Goal: Task Accomplishment & Management: Manage account settings

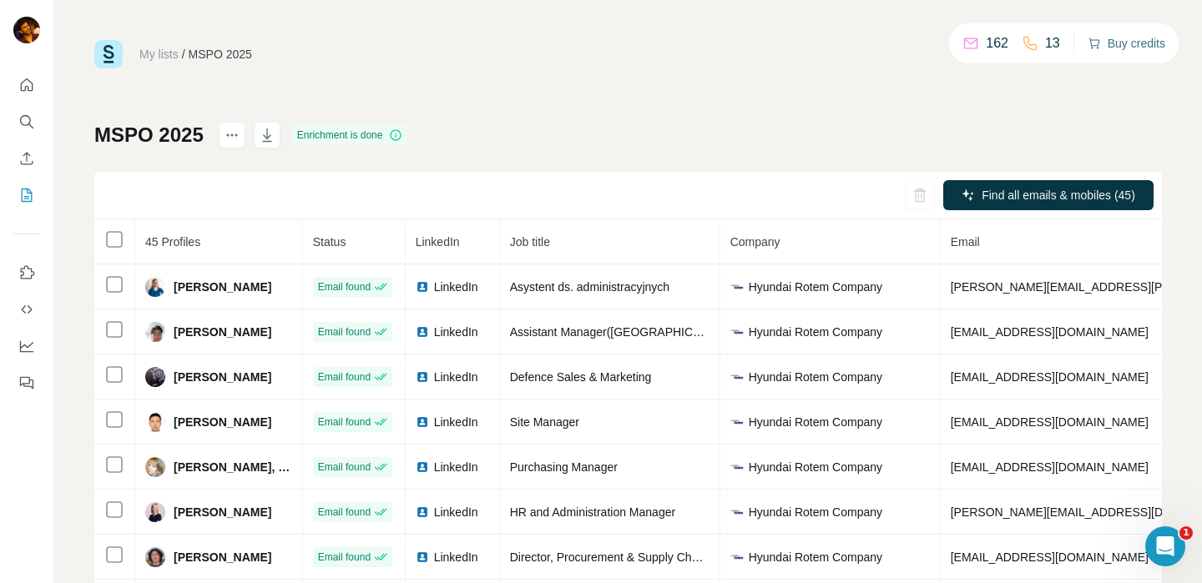
click at [1132, 47] on button "Buy credits" at bounding box center [1126, 43] width 78 height 23
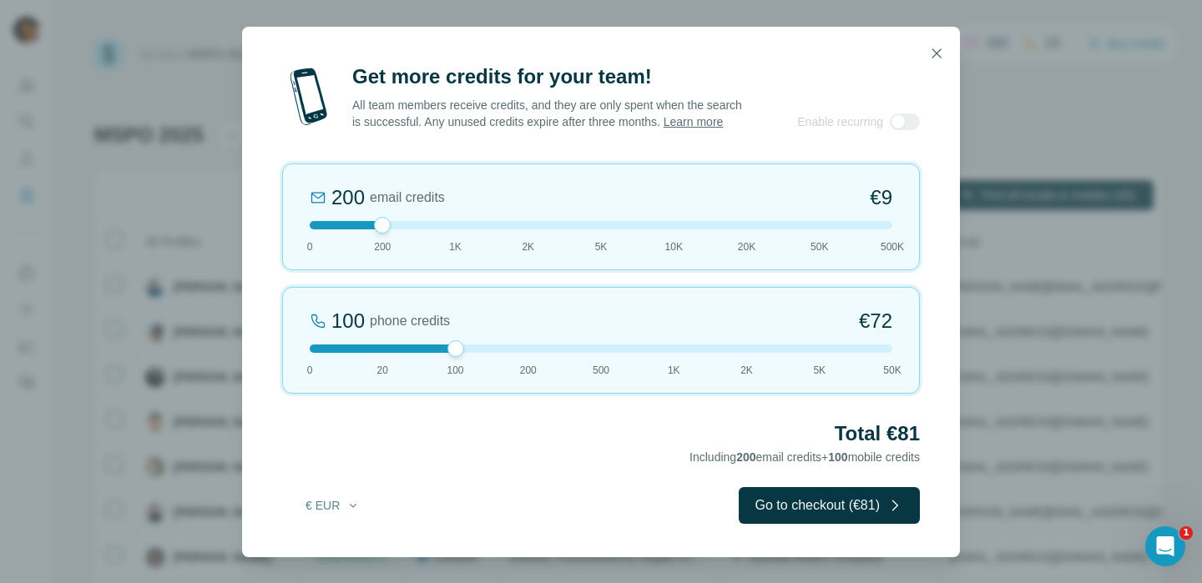
drag, startPoint x: 385, startPoint y: 361, endPoint x: 466, endPoint y: 365, distance: 81.1
click at [466, 365] on div "100 phone credits €72 0 20 100 200 500 1K 2K 5K 50K" at bounding box center [601, 340] width 638 height 107
click at [786, 513] on button "Go to checkout (€81)" at bounding box center [829, 505] width 181 height 37
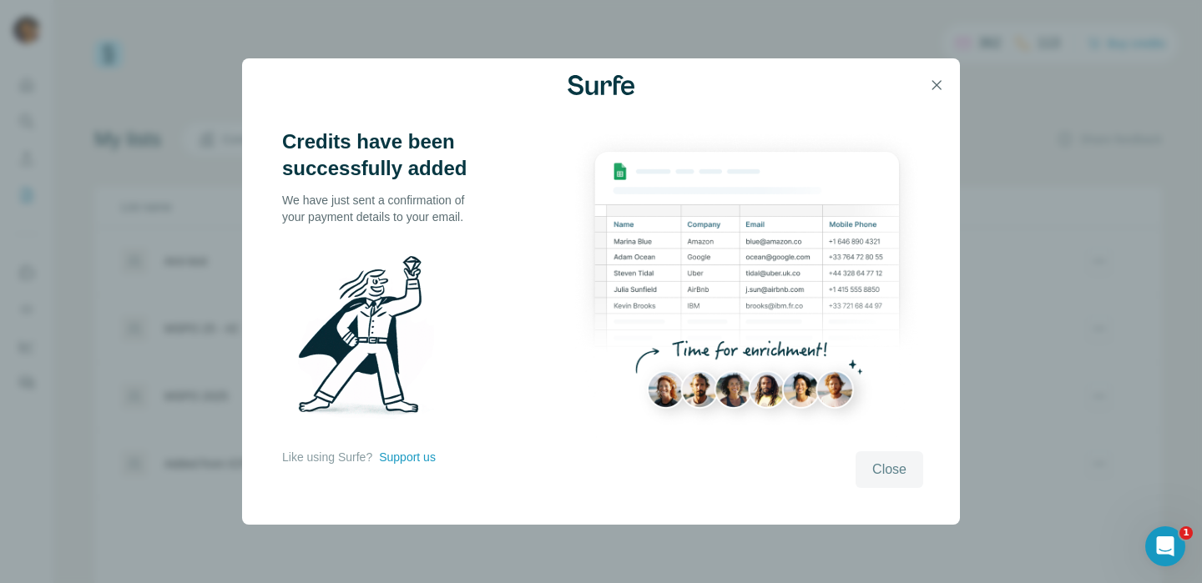
click at [896, 464] on span "Close" at bounding box center [889, 470] width 34 height 20
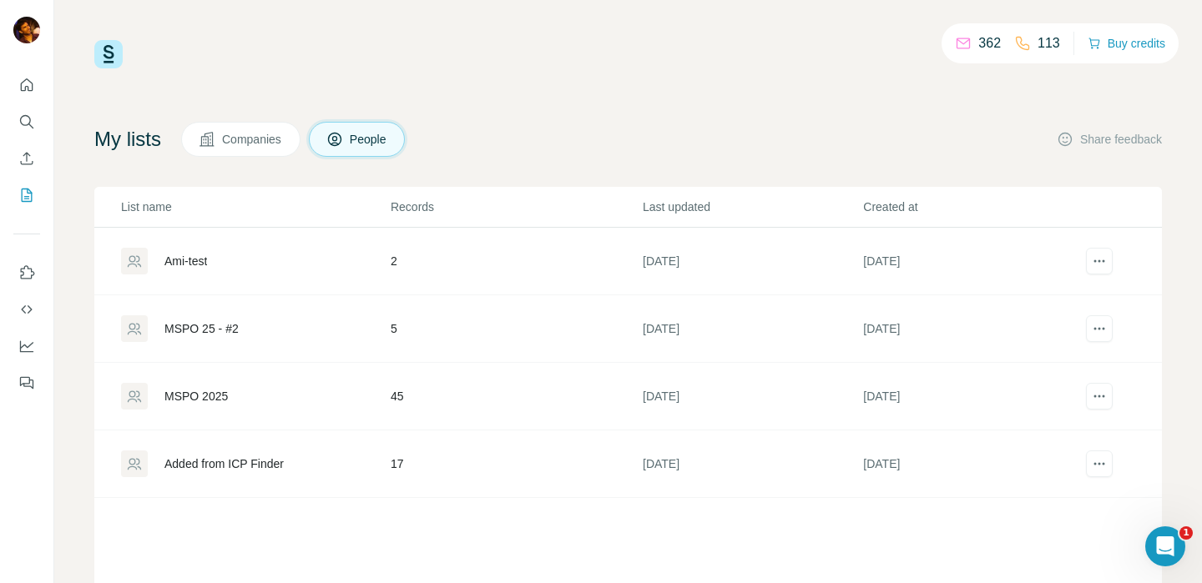
click at [383, 71] on div "362 113 Buy credits My lists Companies People Share feedback List name Records …" at bounding box center [627, 339] width 1067 height 598
click at [28, 161] on icon "Enrich CSV" at bounding box center [26, 158] width 17 height 17
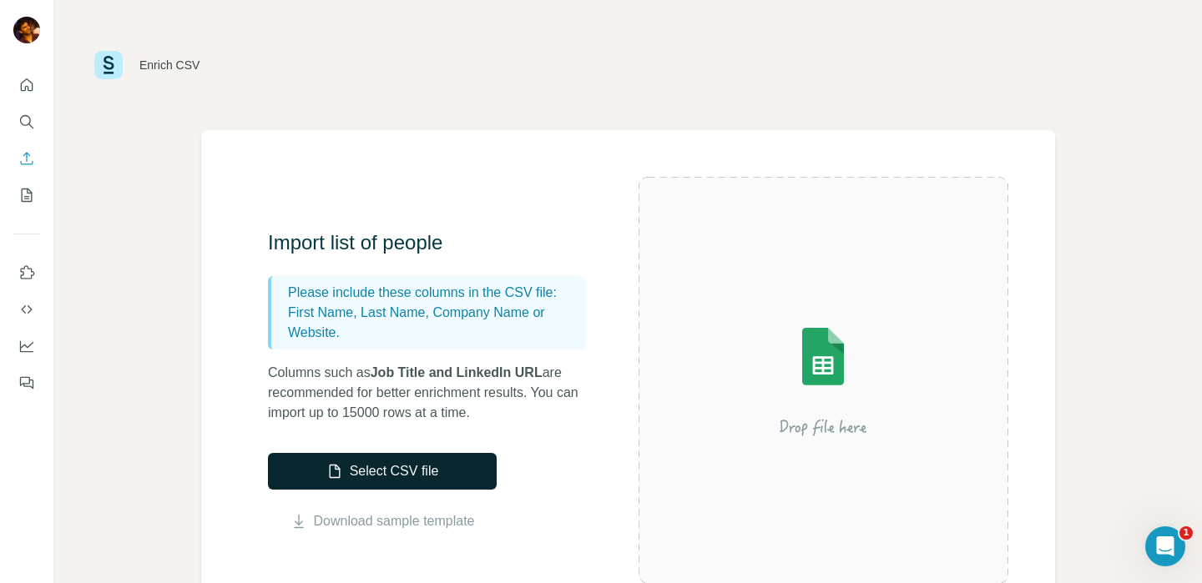
click at [381, 461] on button "Select CSV file" at bounding box center [382, 471] width 229 height 37
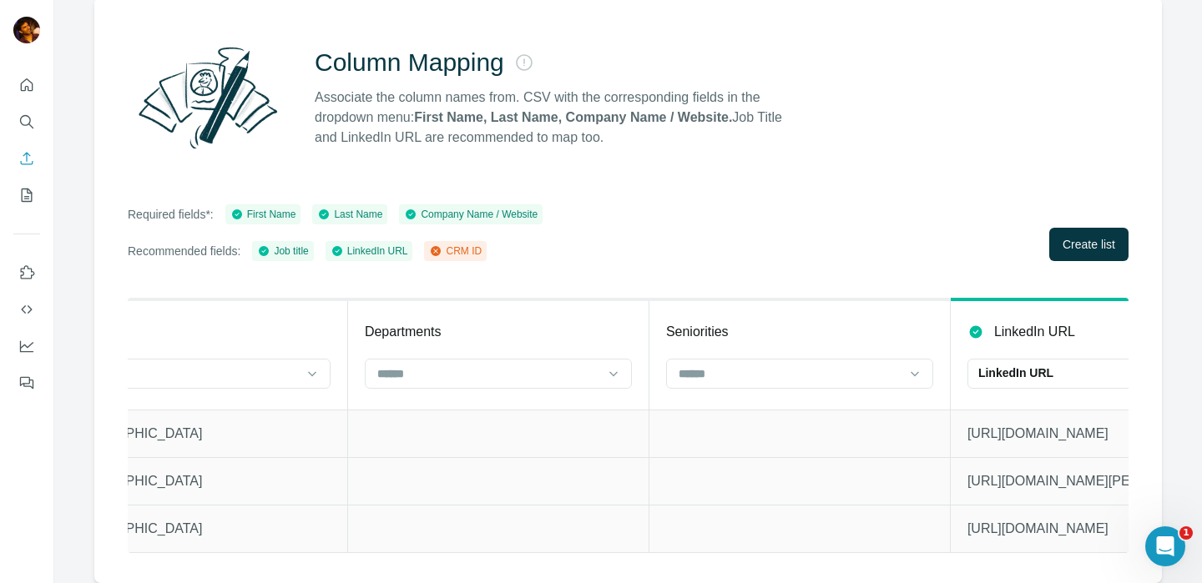
scroll to position [0, 3170]
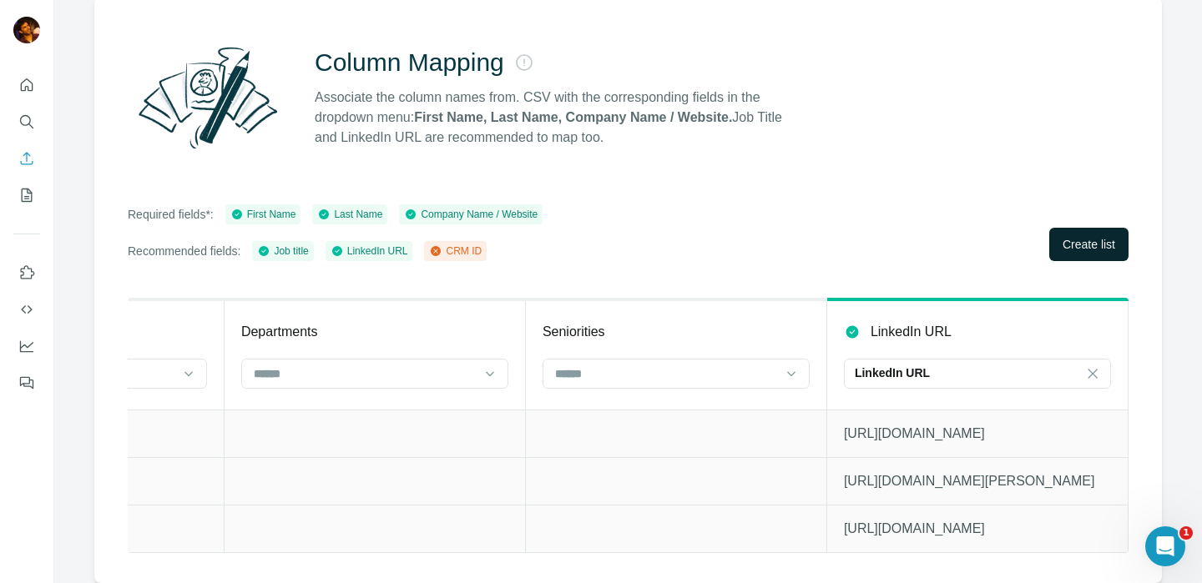
click at [1086, 236] on span "Create list" at bounding box center [1088, 244] width 53 height 17
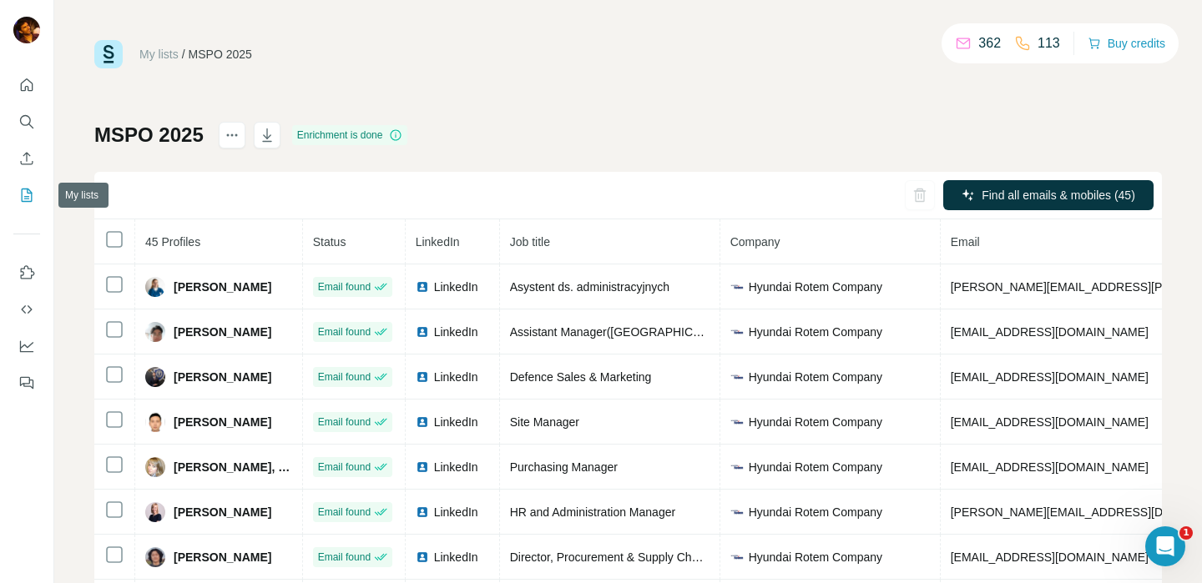
click at [24, 192] on icon "My lists" at bounding box center [26, 195] width 17 height 17
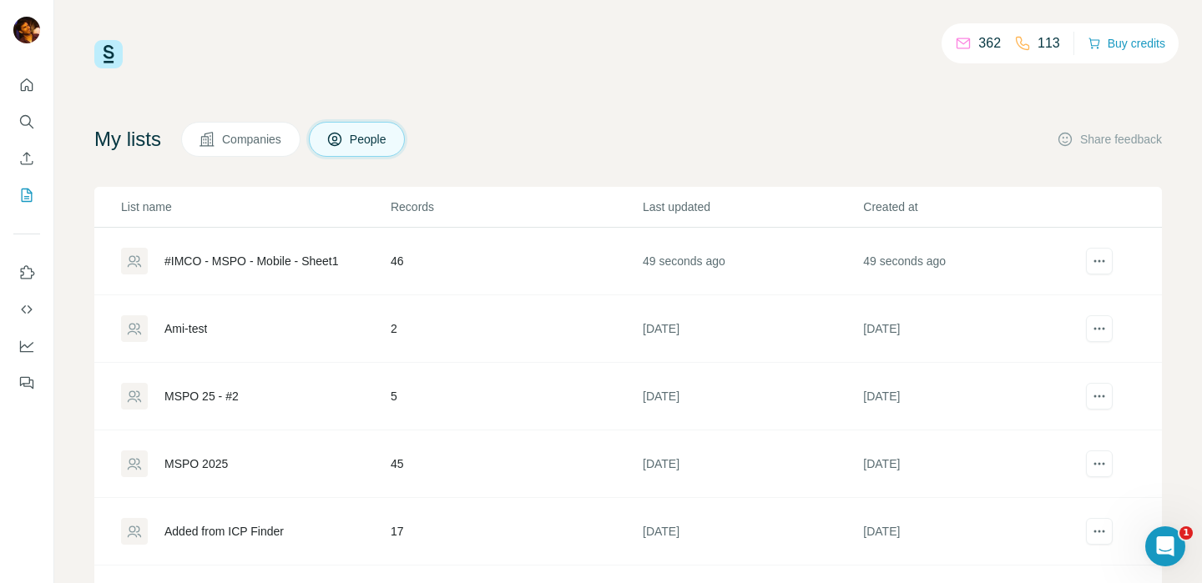
click at [236, 253] on div "#IMCO - MSPO - Mobile - Sheet1" at bounding box center [251, 261] width 174 height 17
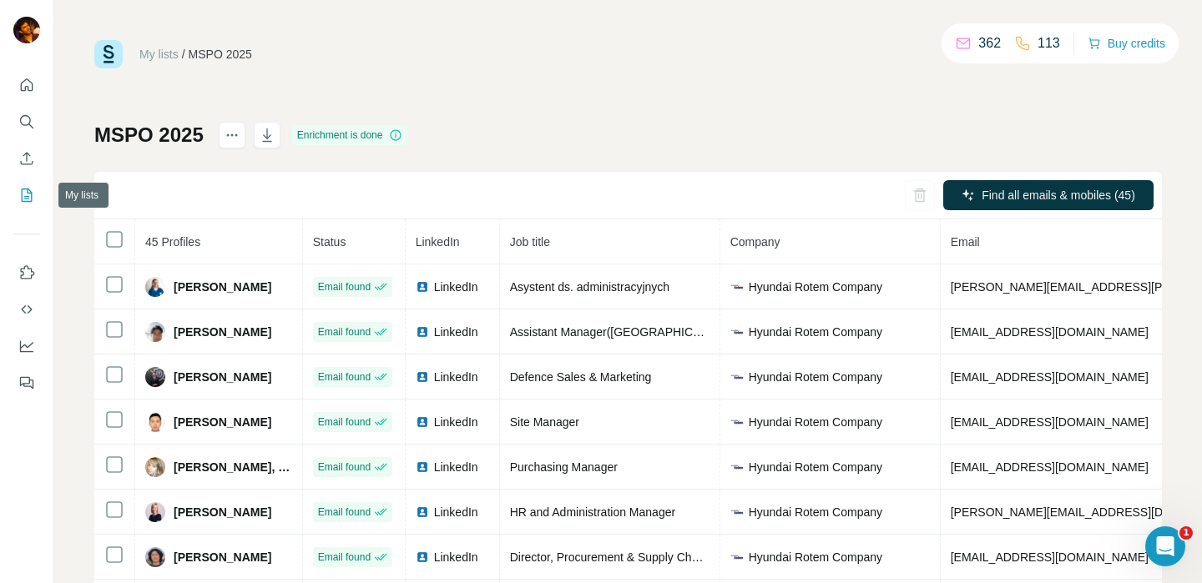
click at [29, 199] on icon "My lists" at bounding box center [26, 195] width 17 height 17
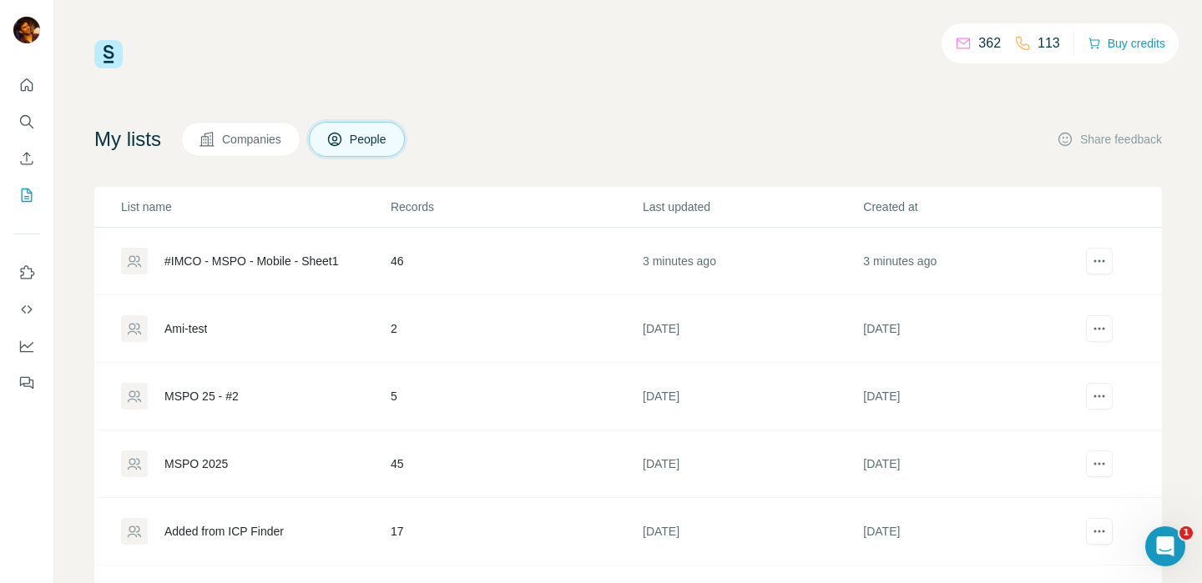
click at [204, 330] on div "Ami-test" at bounding box center [185, 328] width 43 height 17
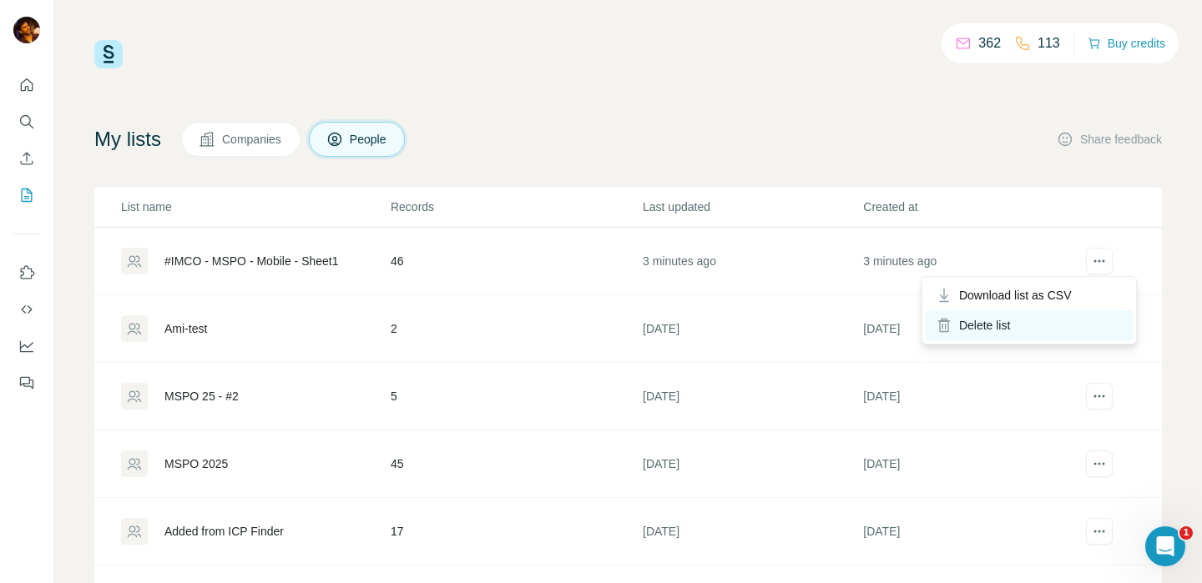
click at [1075, 325] on div "Delete list" at bounding box center [1029, 325] width 207 height 30
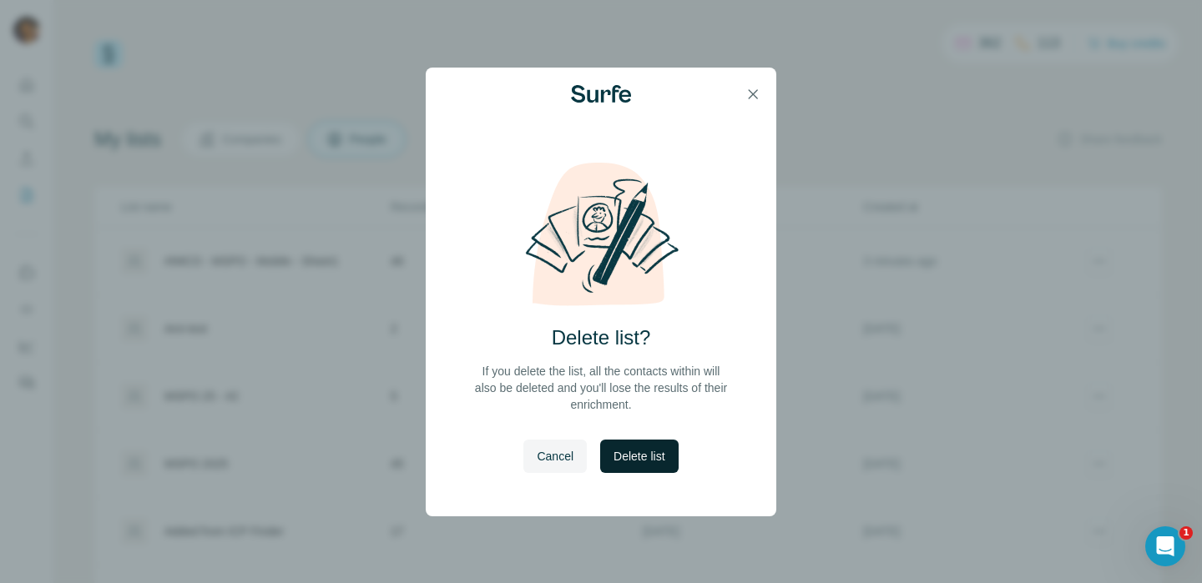
click at [642, 451] on span "Delete list" at bounding box center [638, 456] width 51 height 17
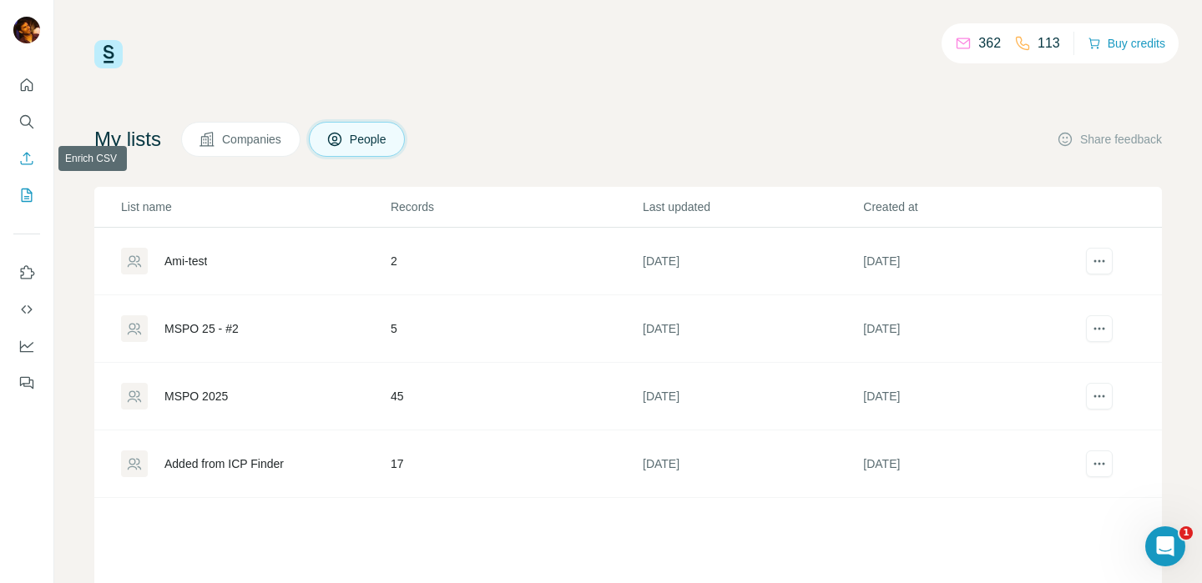
click at [23, 154] on icon "Enrich CSV" at bounding box center [27, 158] width 13 height 13
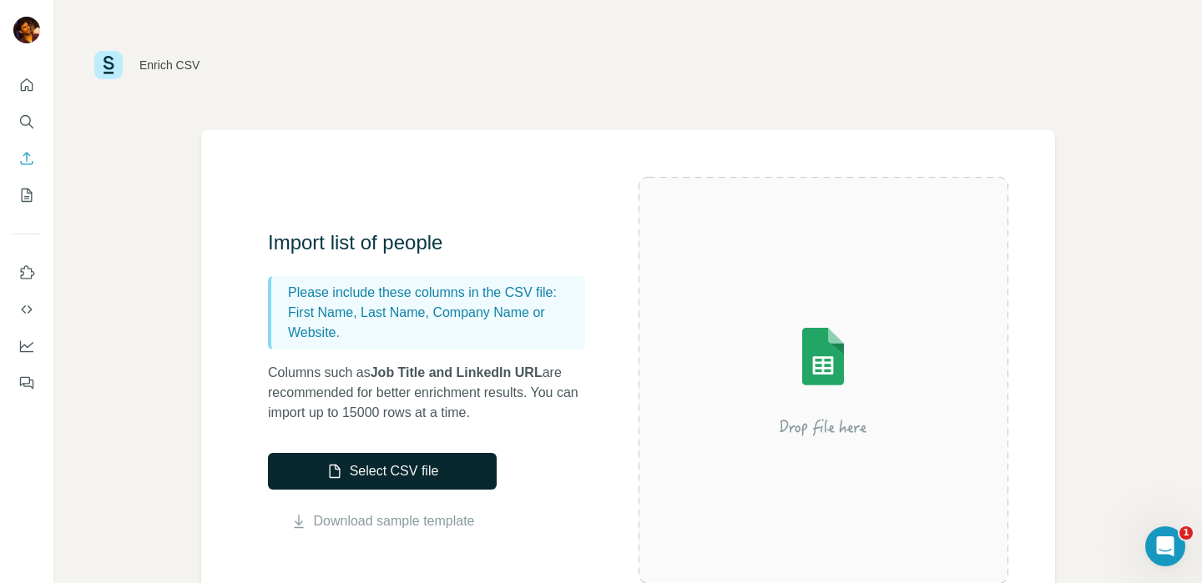
click at [383, 461] on button "Select CSV file" at bounding box center [382, 471] width 229 height 37
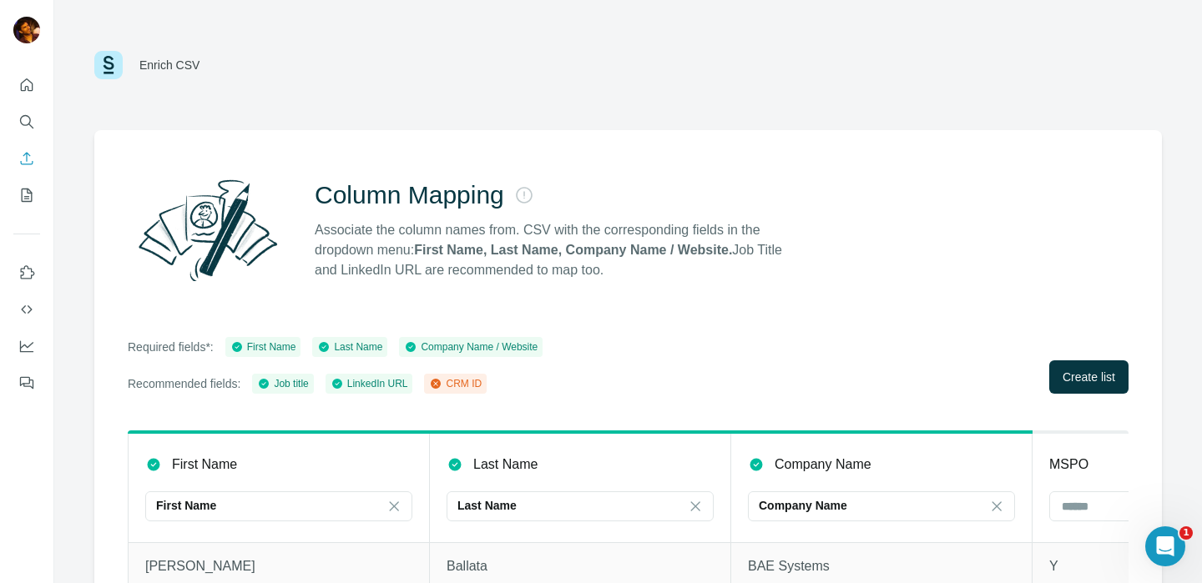
scroll to position [144, 0]
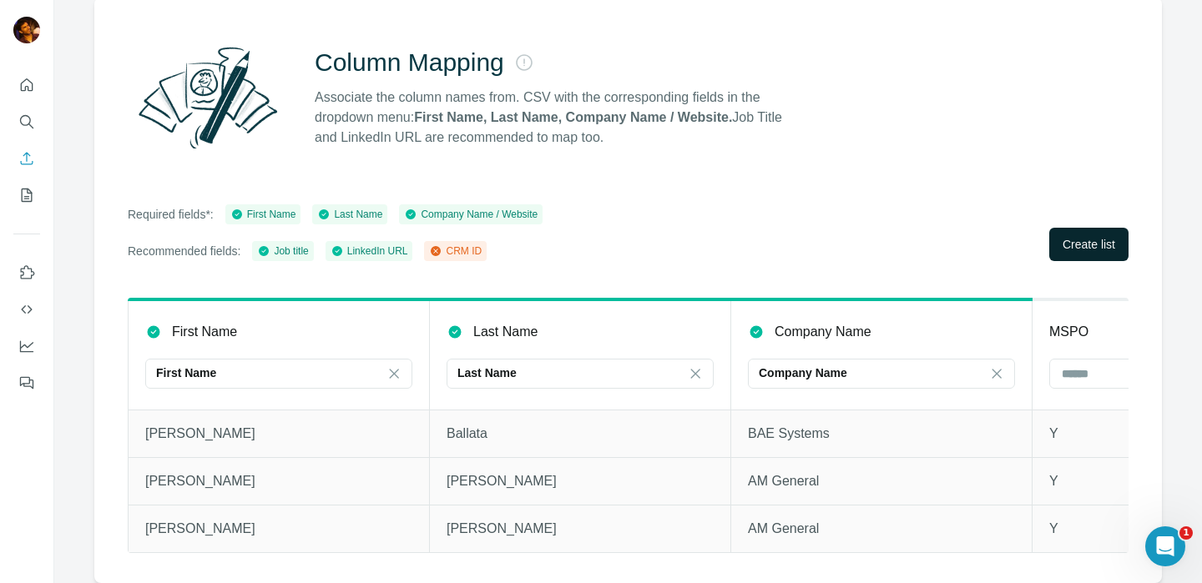
click at [1062, 236] on span "Create list" at bounding box center [1088, 244] width 53 height 17
